Goal: Navigation & Orientation: Find specific page/section

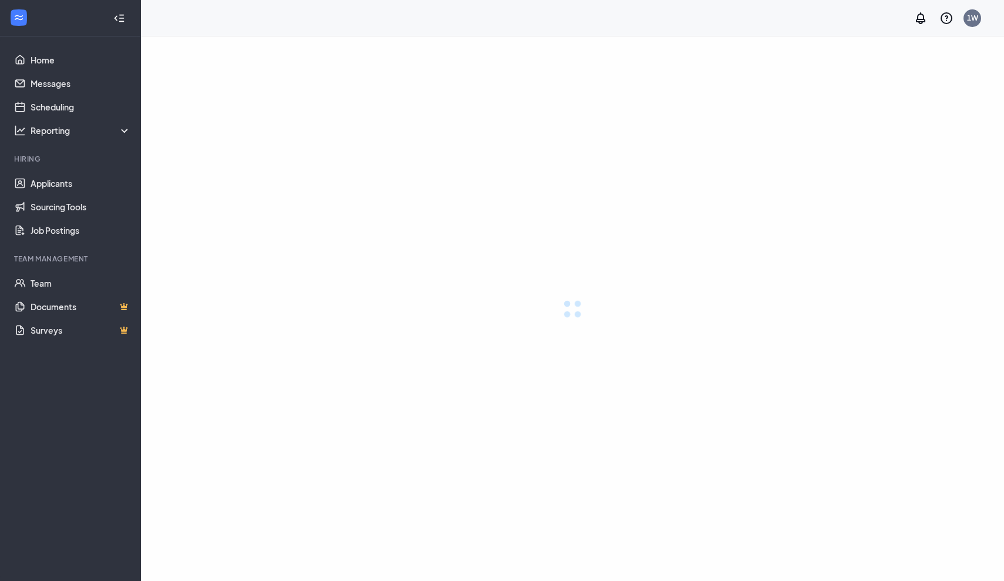
click at [432, 313] on div at bounding box center [572, 308] width 863 height 544
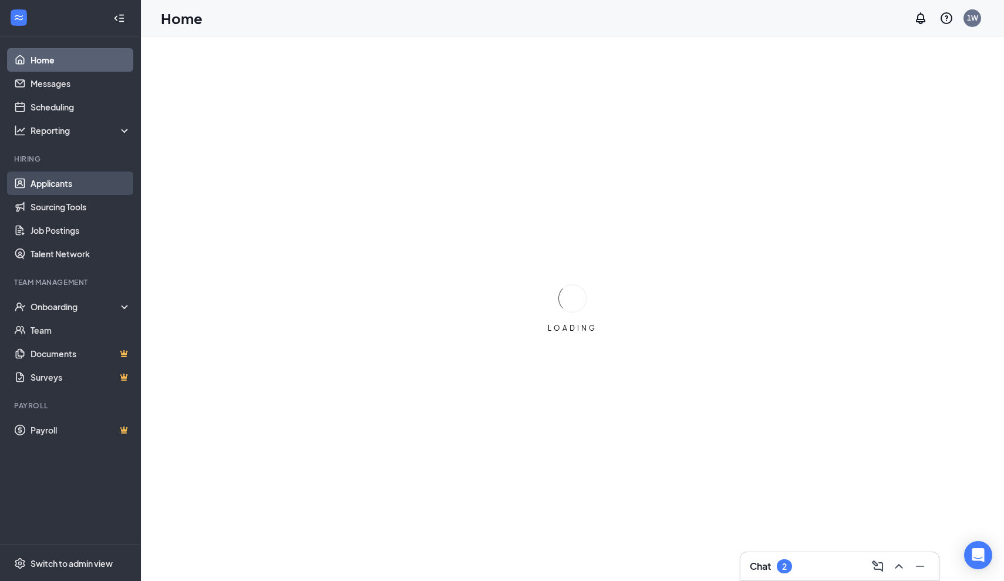
click at [75, 186] on link "Applicants" at bounding box center [81, 182] width 100 height 23
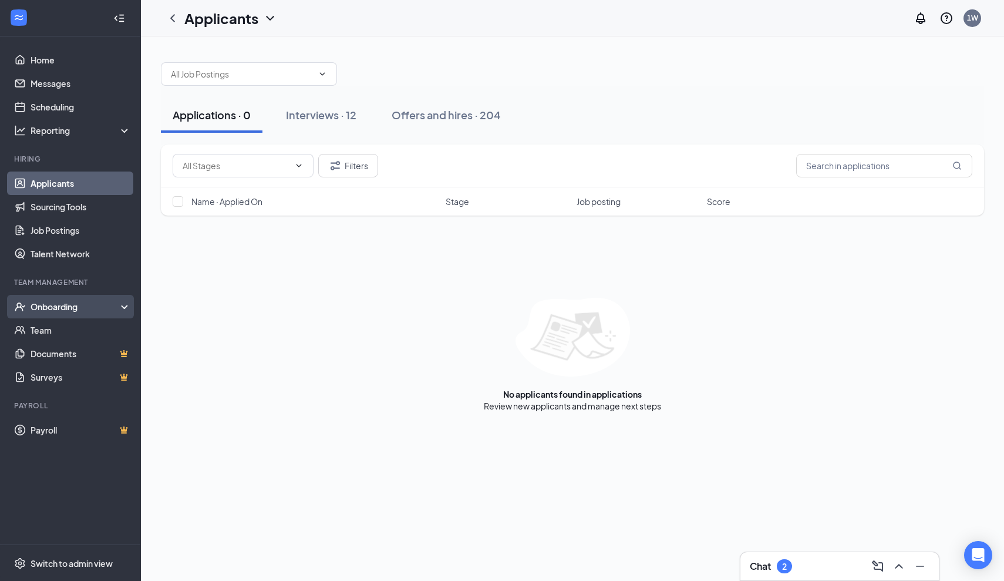
click at [59, 311] on div "Onboarding" at bounding box center [76, 307] width 90 height 12
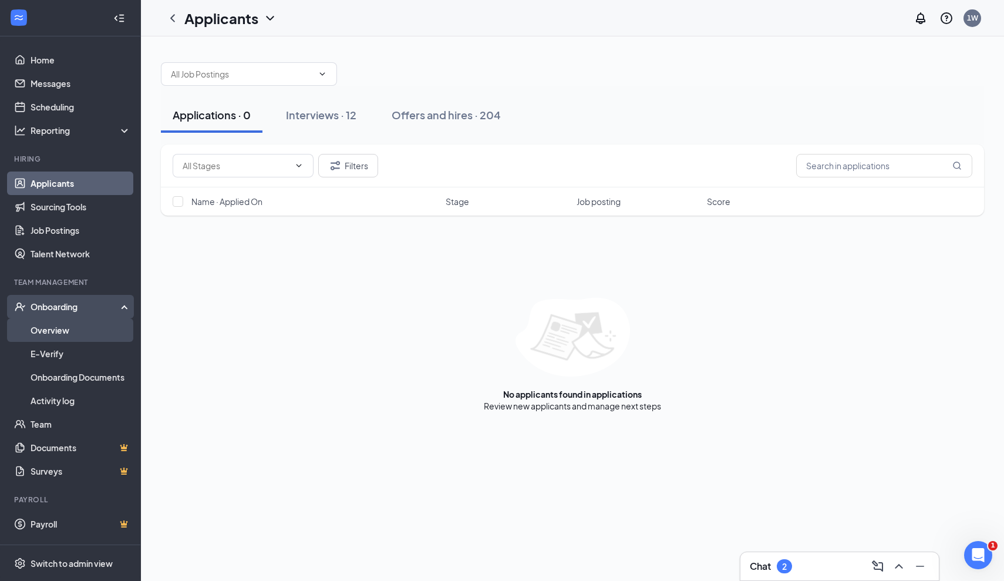
click at [56, 328] on link "Overview" at bounding box center [81, 329] width 100 height 23
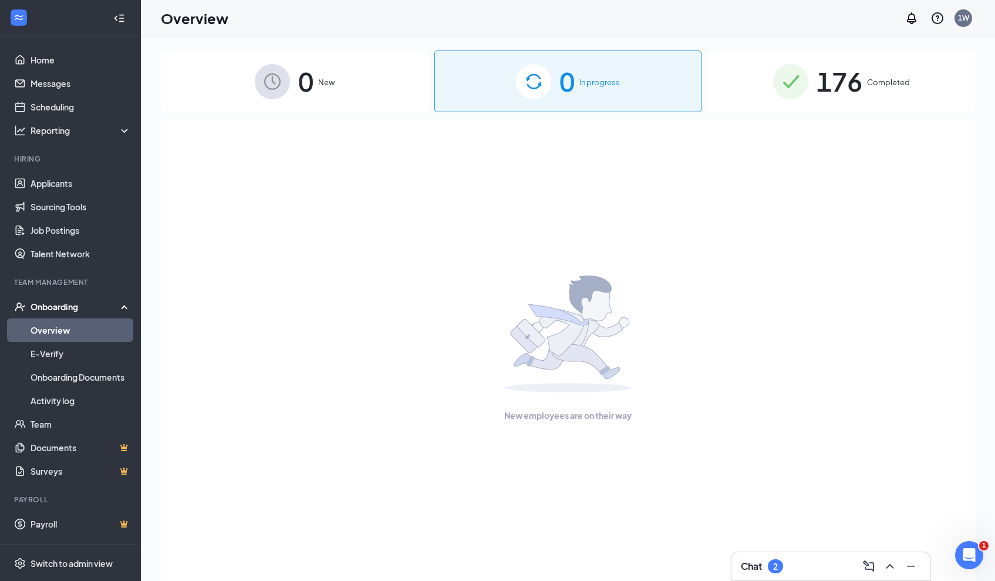
click at [54, 330] on link "Overview" at bounding box center [81, 329] width 100 height 23
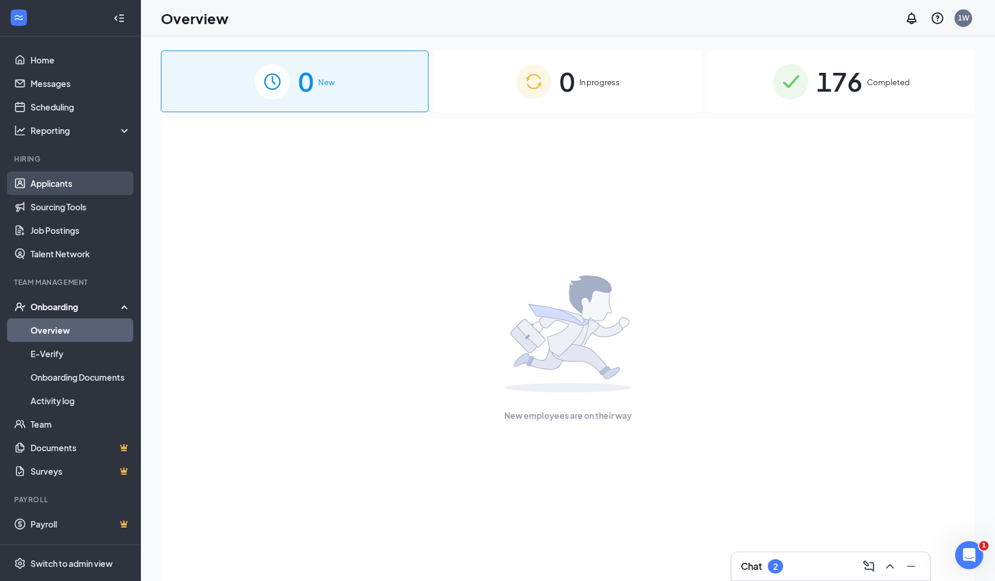
click at [76, 176] on link "Applicants" at bounding box center [81, 182] width 100 height 23
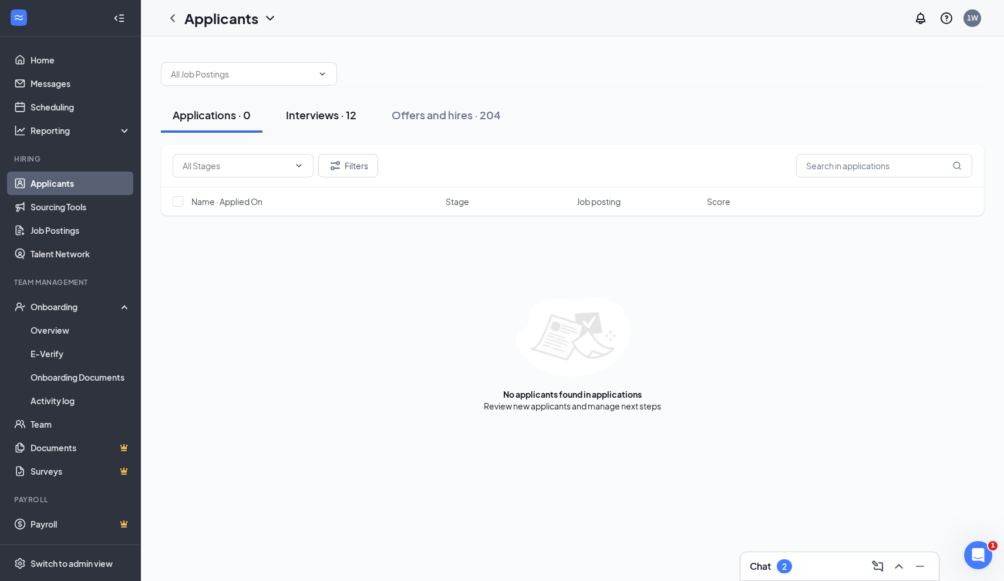
click at [332, 120] on div "Interviews · 12" at bounding box center [321, 114] width 70 height 15
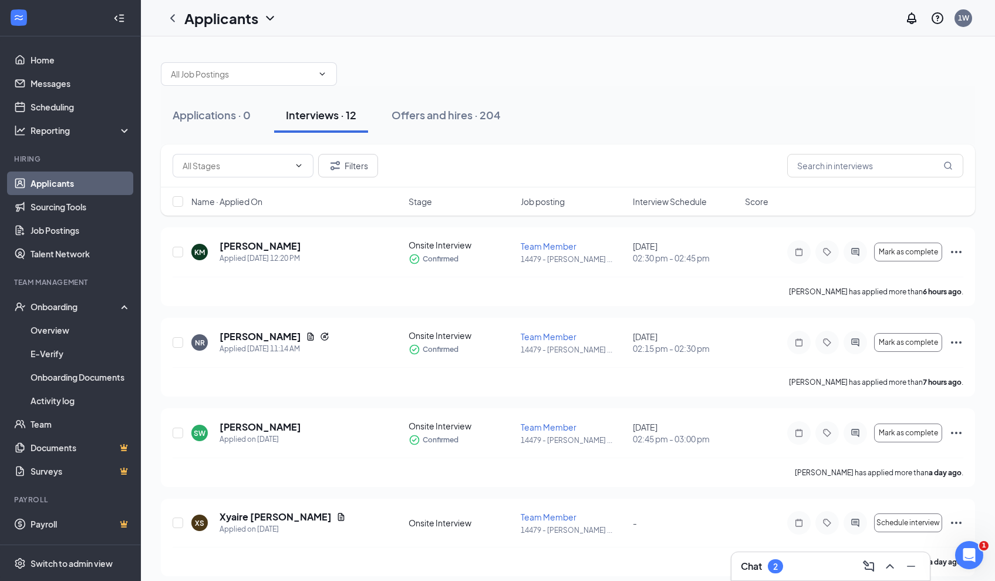
click at [662, 202] on span "Interview Schedule" at bounding box center [670, 201] width 74 height 12
click at [699, 199] on span "Interview Schedule" at bounding box center [670, 201] width 74 height 12
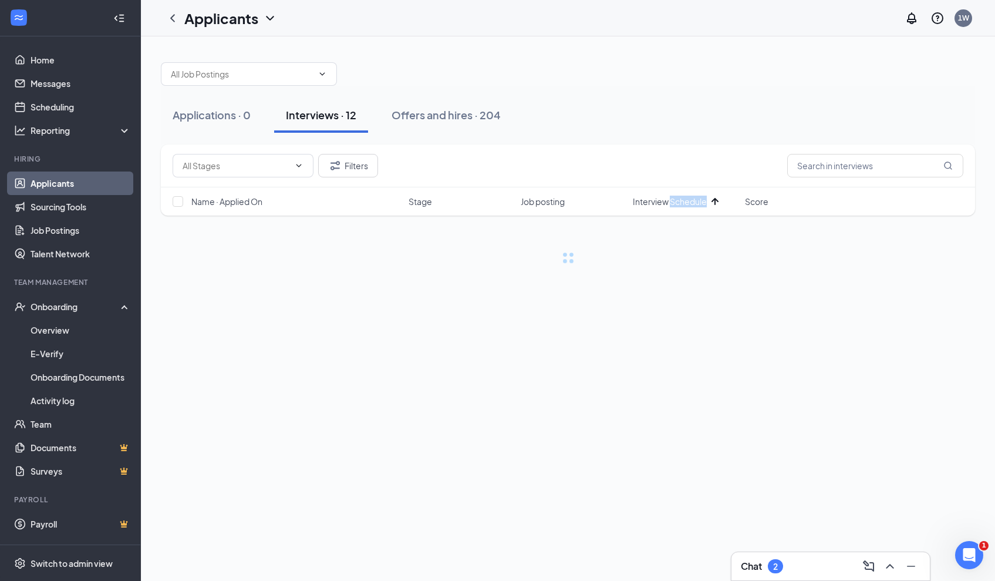
click at [699, 199] on span "Interview Schedule" at bounding box center [670, 201] width 74 height 12
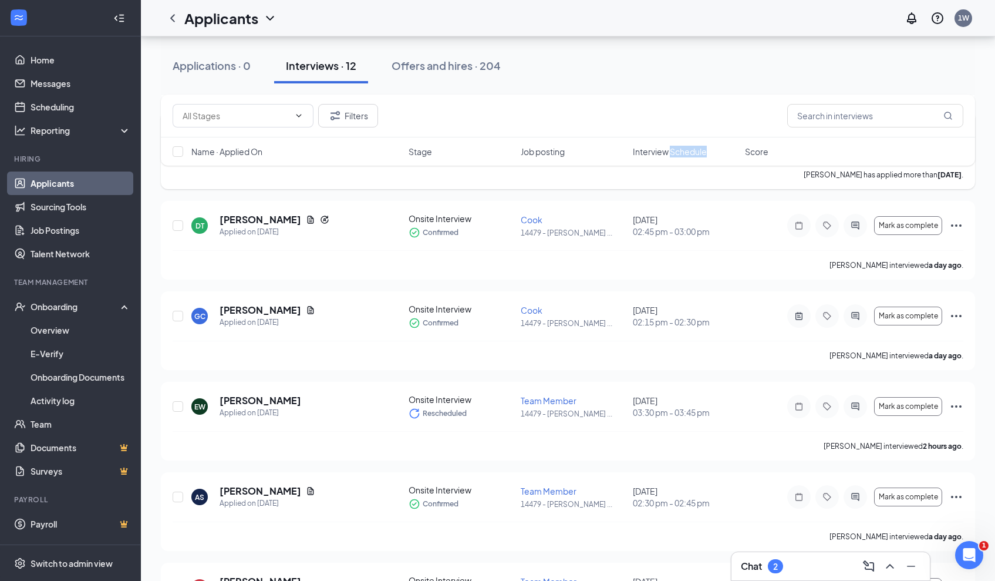
scroll to position [731, 0]
